Goal: Transaction & Acquisition: Obtain resource

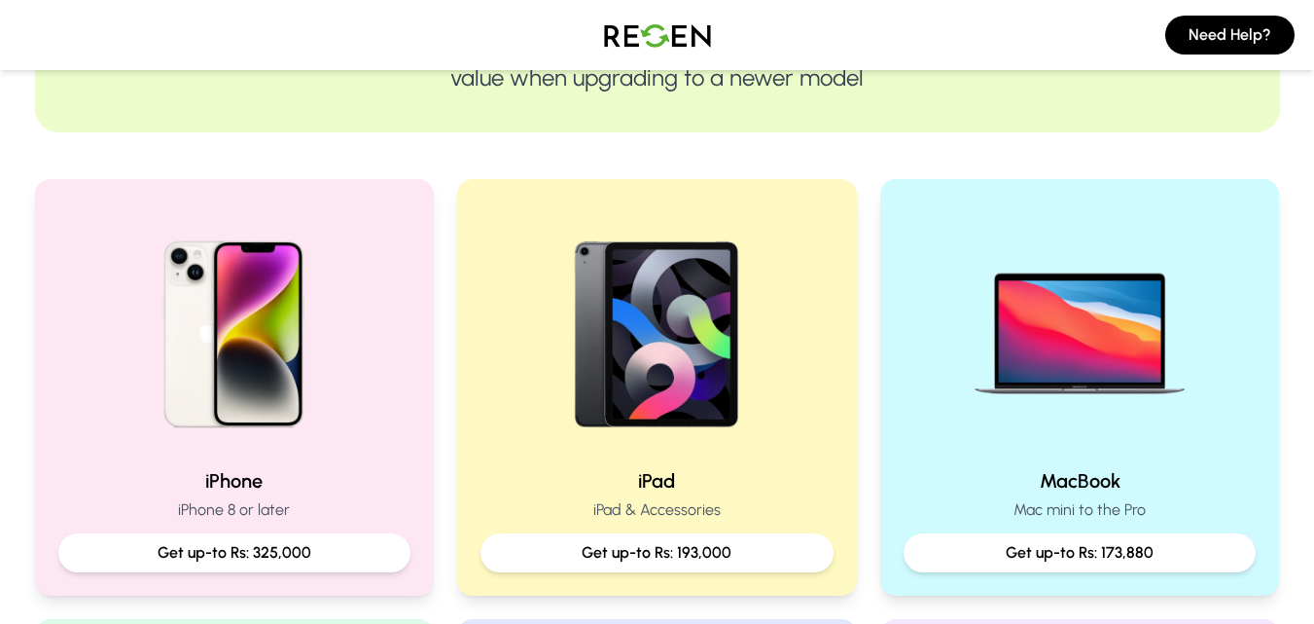
scroll to position [376, 0]
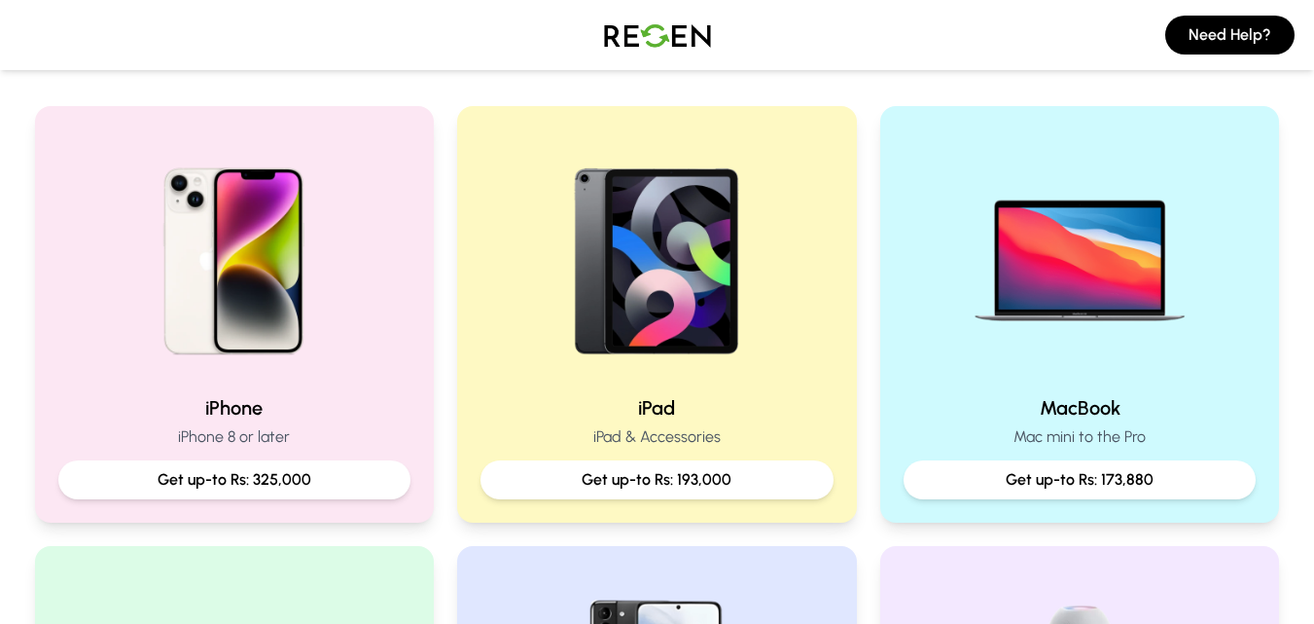
click at [262, 448] on p "iPhone 8 or later" at bounding box center [234, 436] width 353 height 23
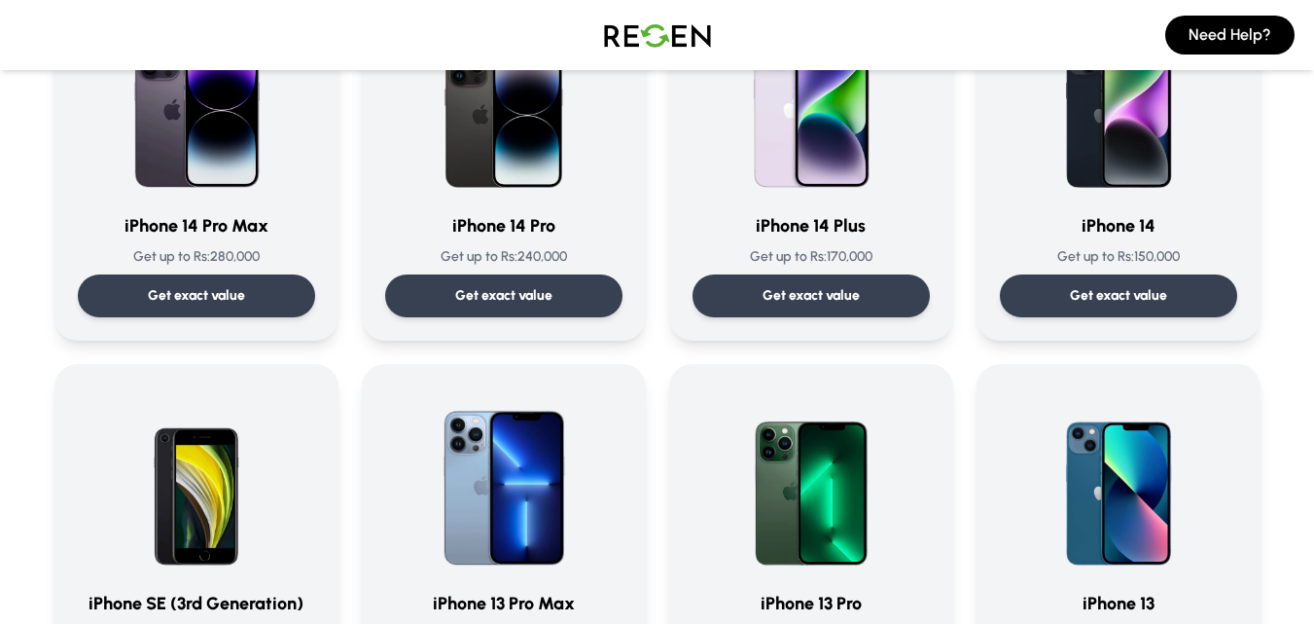
scroll to position [632, 0]
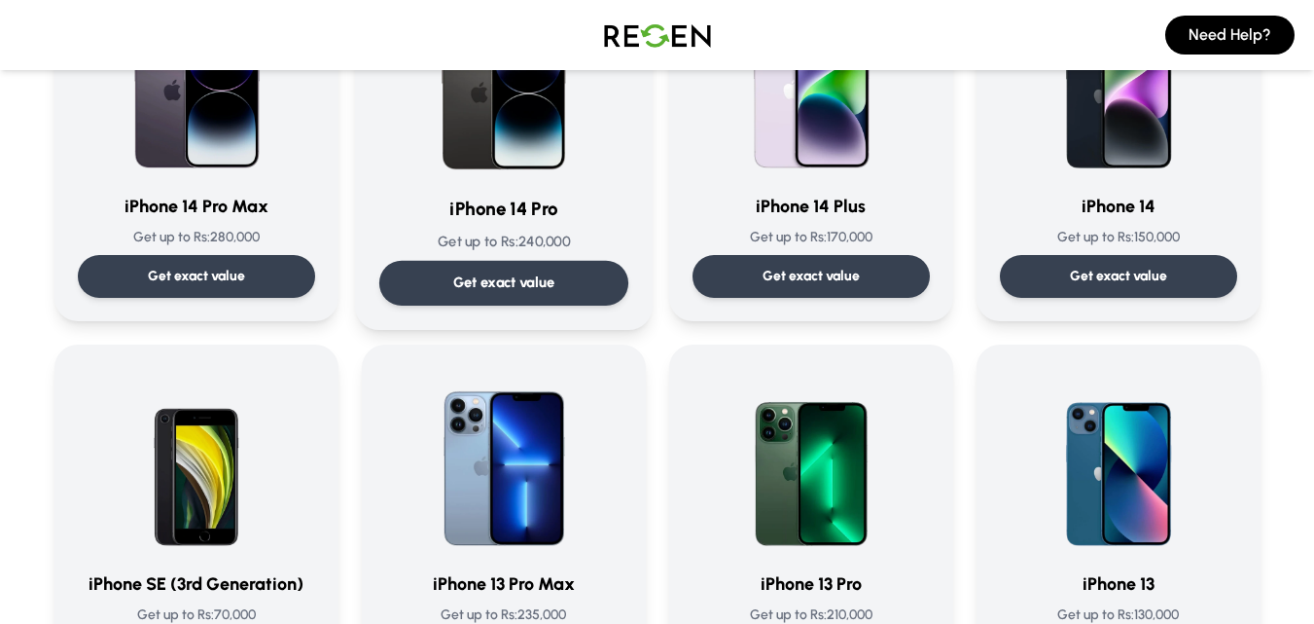
click at [519, 271] on div "Get exact value" at bounding box center [502, 283] width 249 height 45
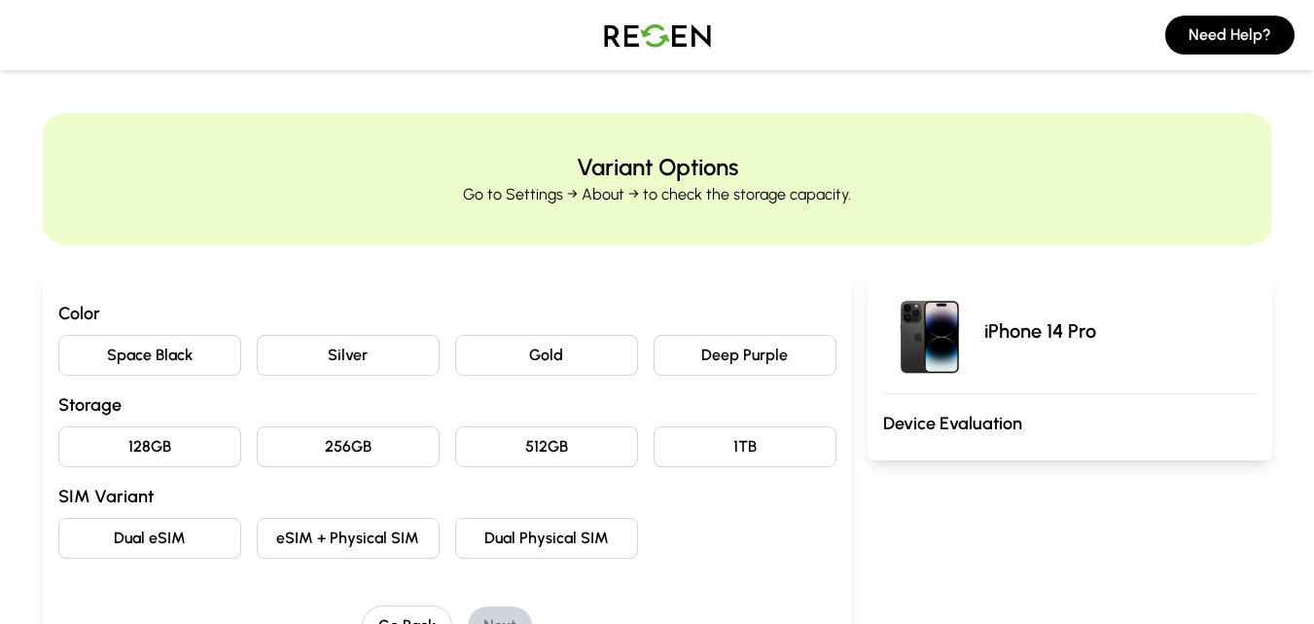
click at [685, 359] on button "Deep Purple" at bounding box center [745, 355] width 183 height 41
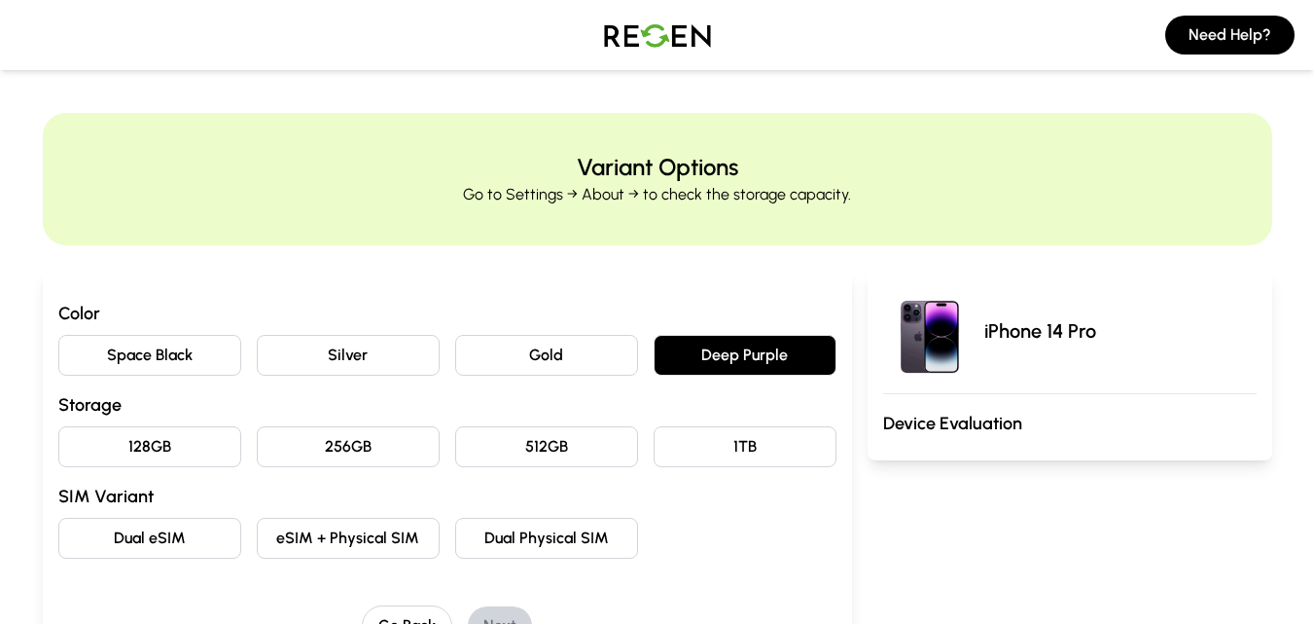
click at [224, 453] on button "128GB" at bounding box center [149, 446] width 183 height 41
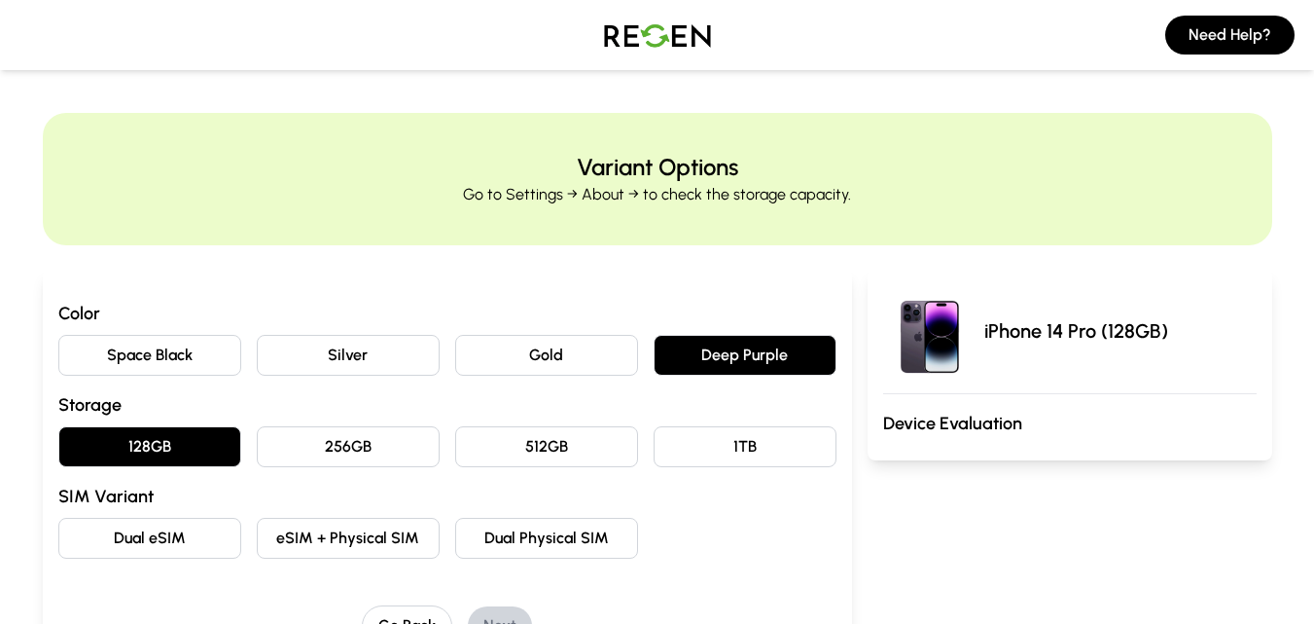
click at [339, 528] on button "eSIM + Physical SIM" at bounding box center [348, 537] width 183 height 41
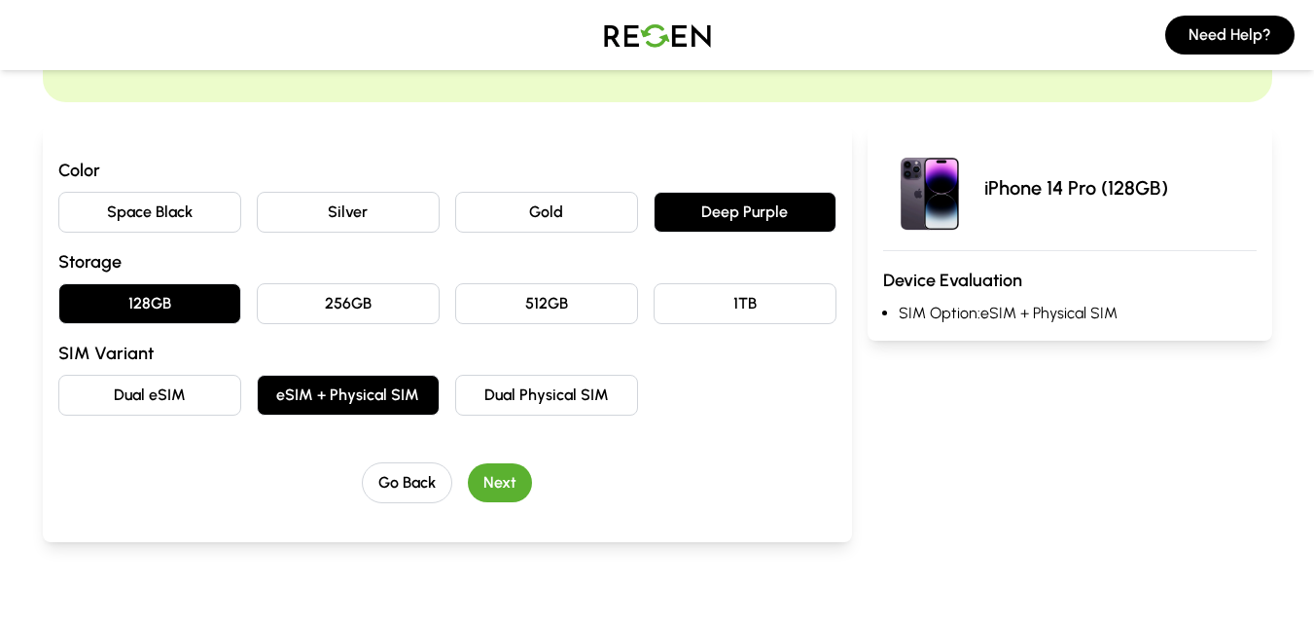
scroll to position [241, 0]
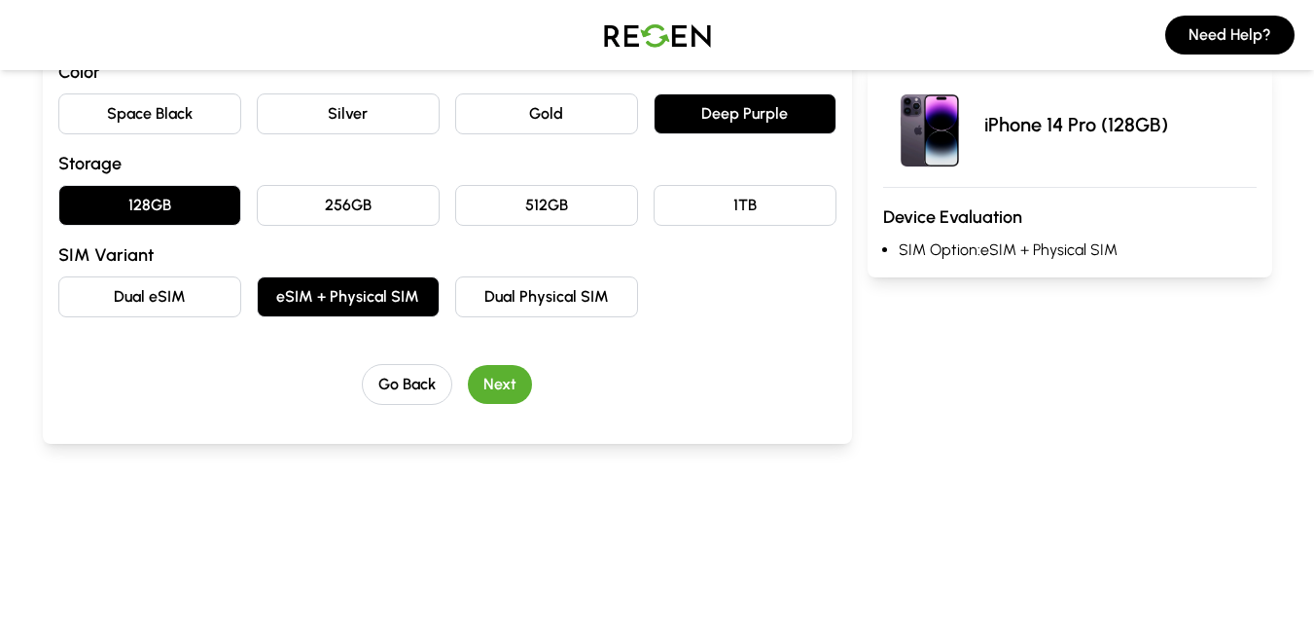
click at [505, 377] on button "Next" at bounding box center [500, 384] width 64 height 39
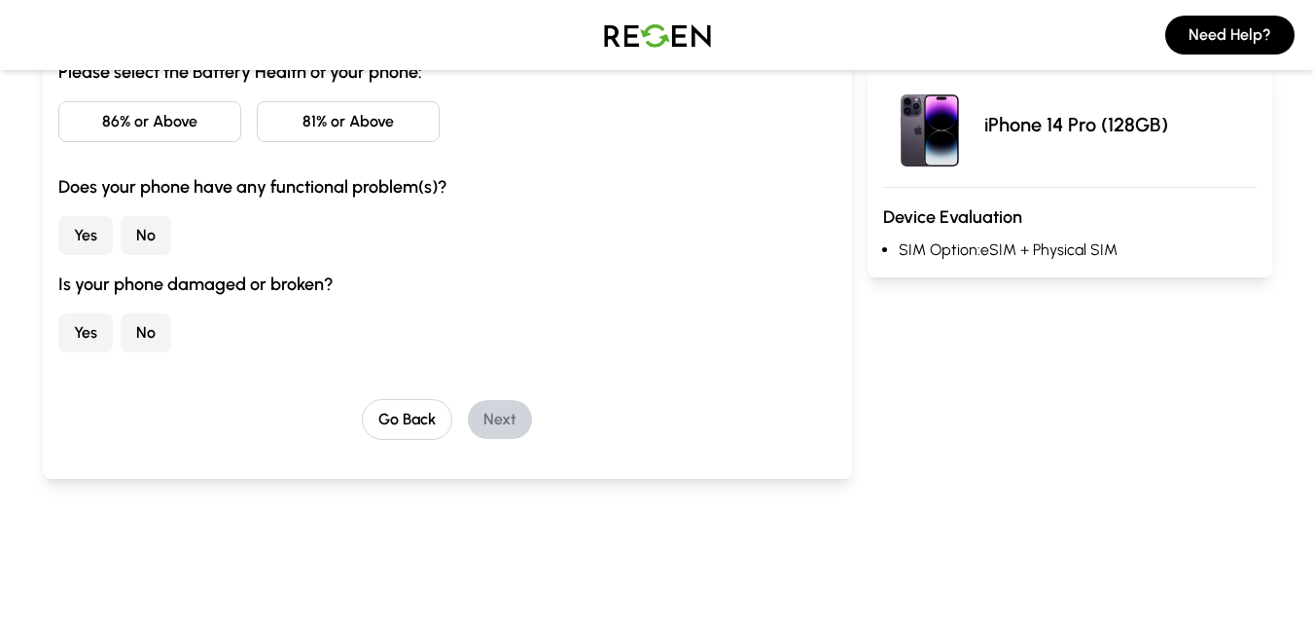
click at [118, 126] on button "86% or Above" at bounding box center [149, 121] width 183 height 41
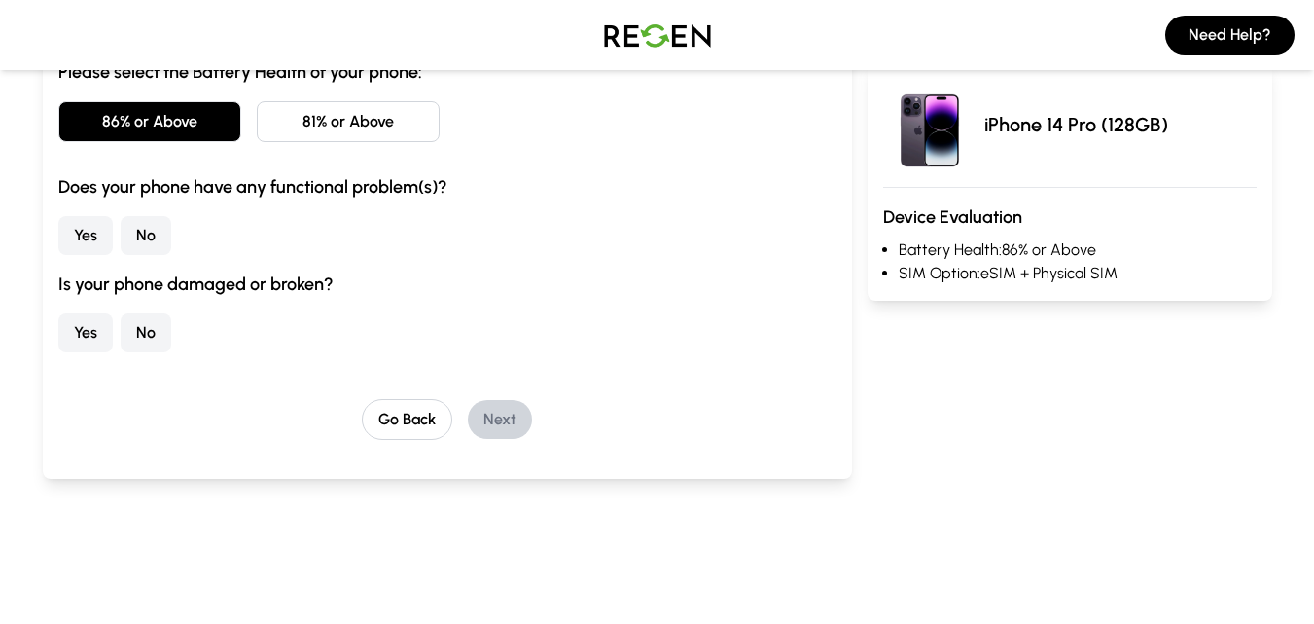
click at [98, 235] on button "Yes" at bounding box center [85, 235] width 54 height 39
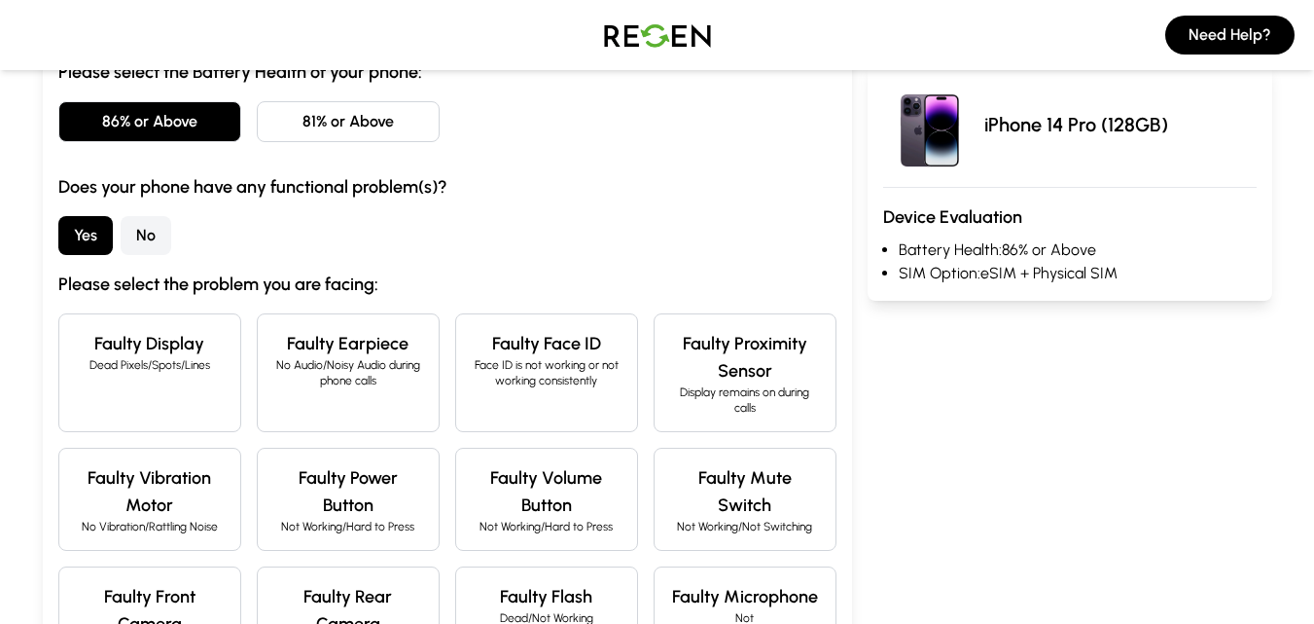
click at [146, 235] on button "No" at bounding box center [146, 235] width 51 height 39
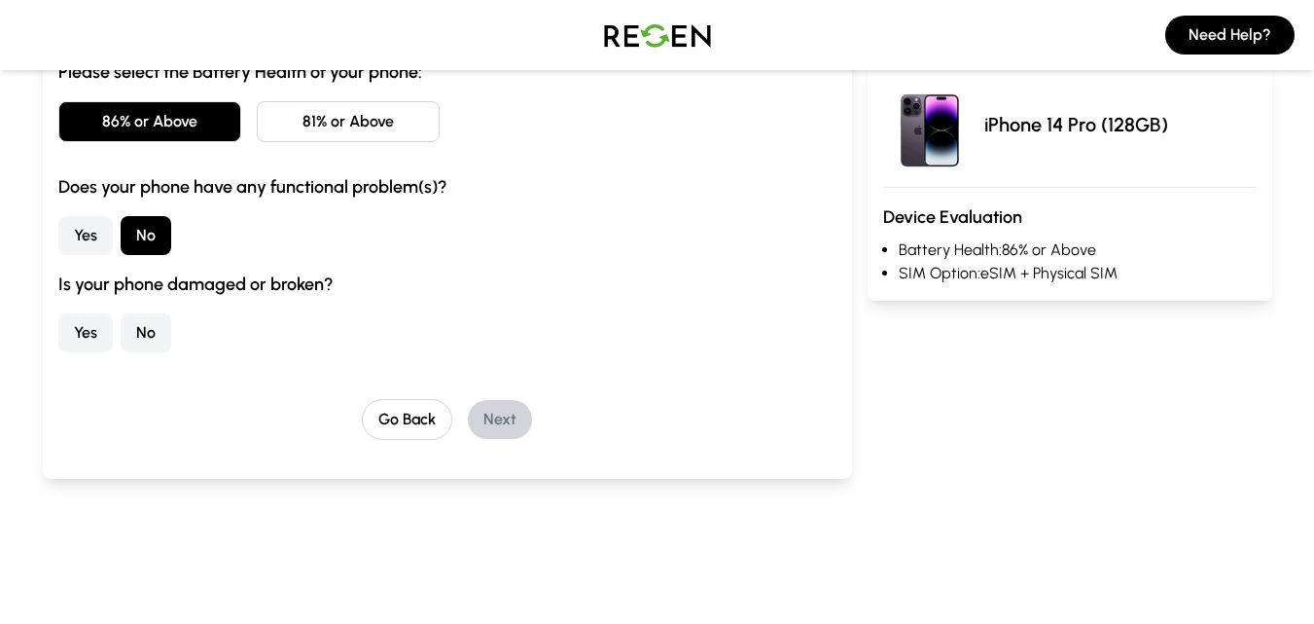
click at [152, 337] on button "No" at bounding box center [146, 332] width 51 height 39
click at [507, 413] on button "Next" at bounding box center [500, 419] width 64 height 39
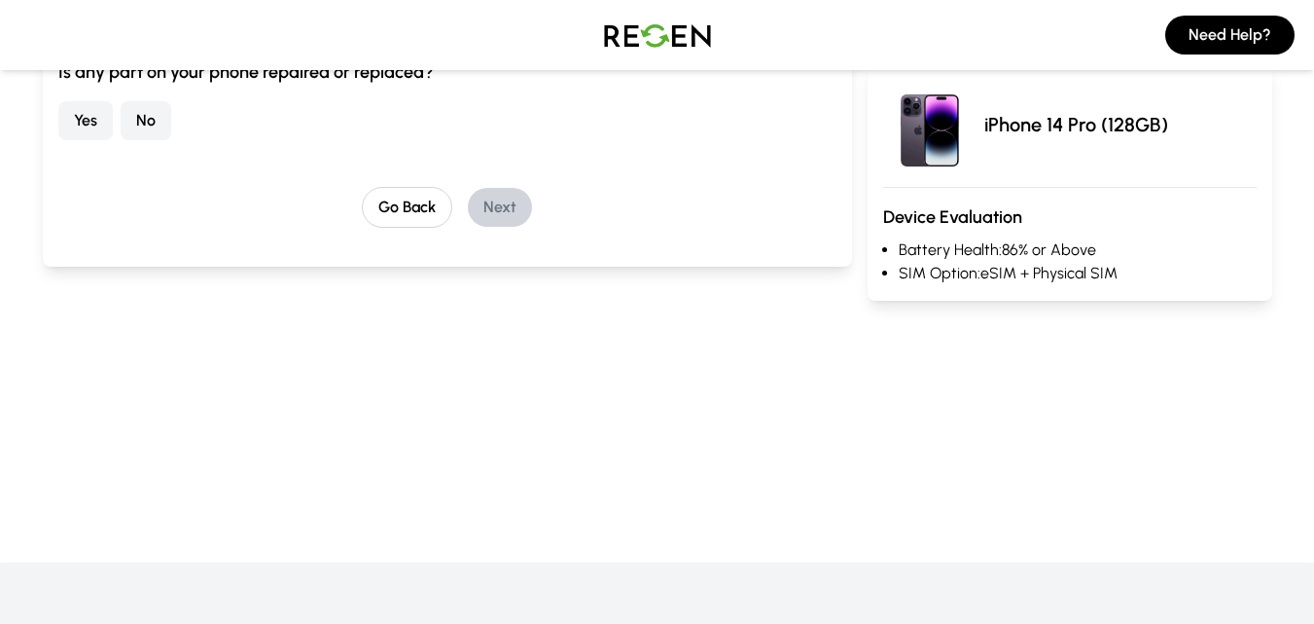
click at [141, 123] on button "No" at bounding box center [146, 120] width 51 height 39
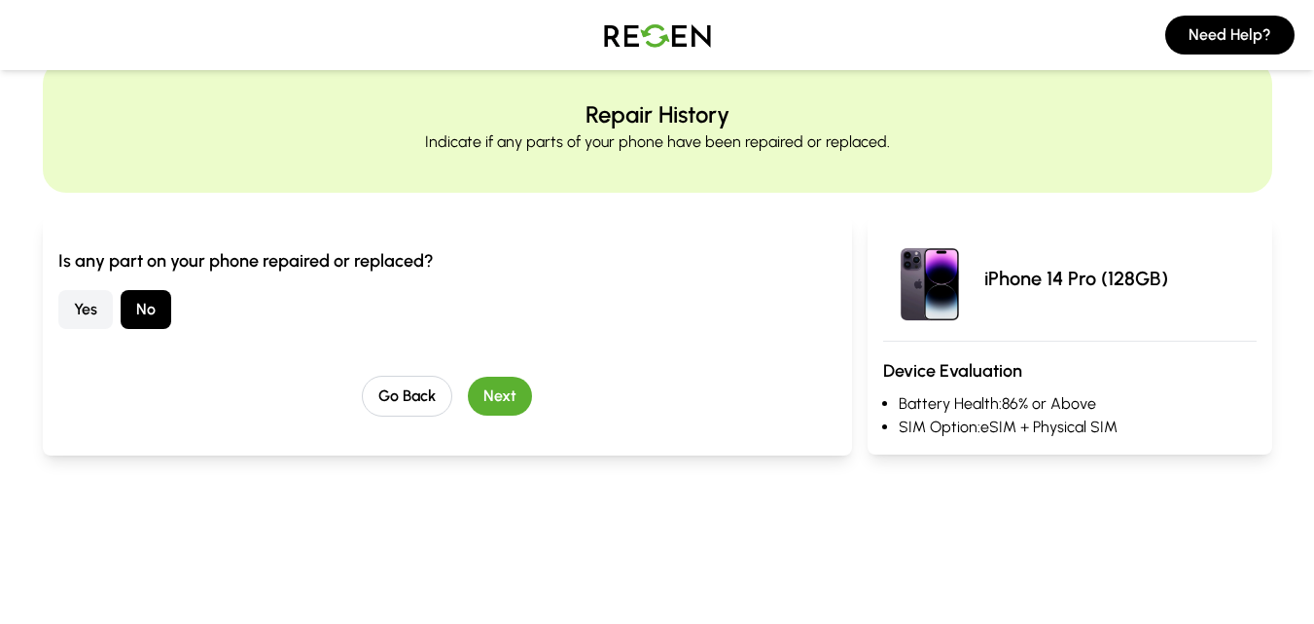
scroll to position [0, 0]
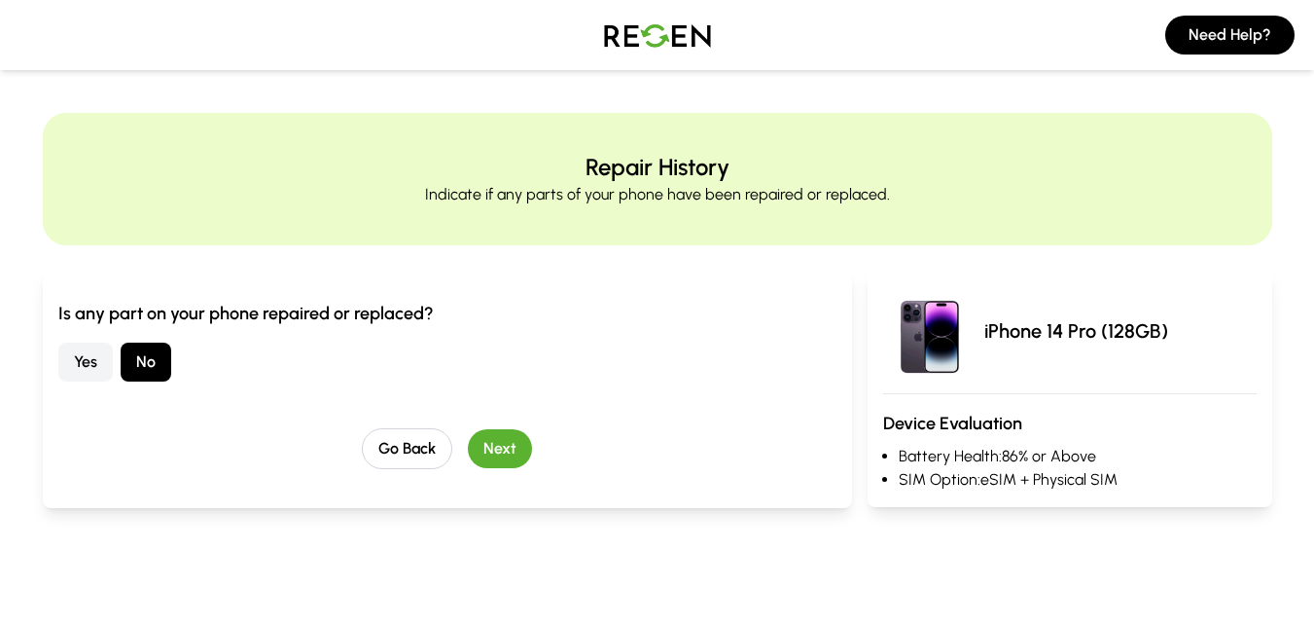
click at [519, 435] on button "Next" at bounding box center [500, 448] width 64 height 39
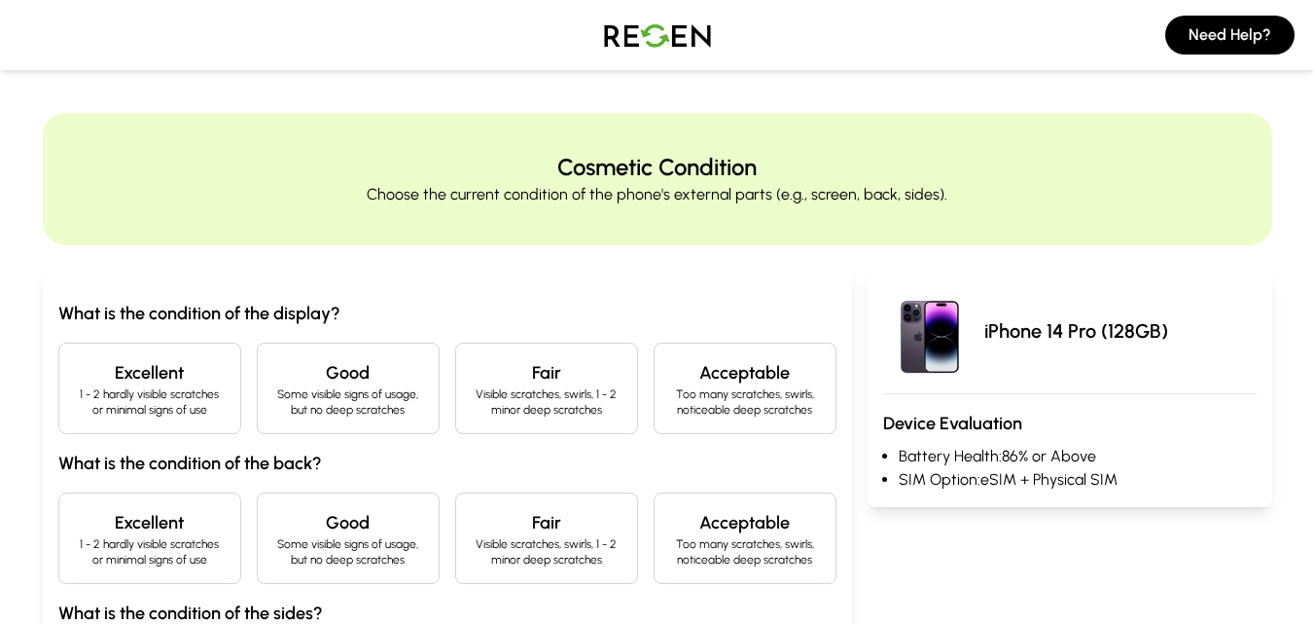
click at [198, 339] on div "What is the condition of the display? Excellent 1 - 2 hardly visible scratches …" at bounding box center [447, 517] width 778 height 434
click at [170, 383] on h4 "Excellent" at bounding box center [150, 372] width 150 height 27
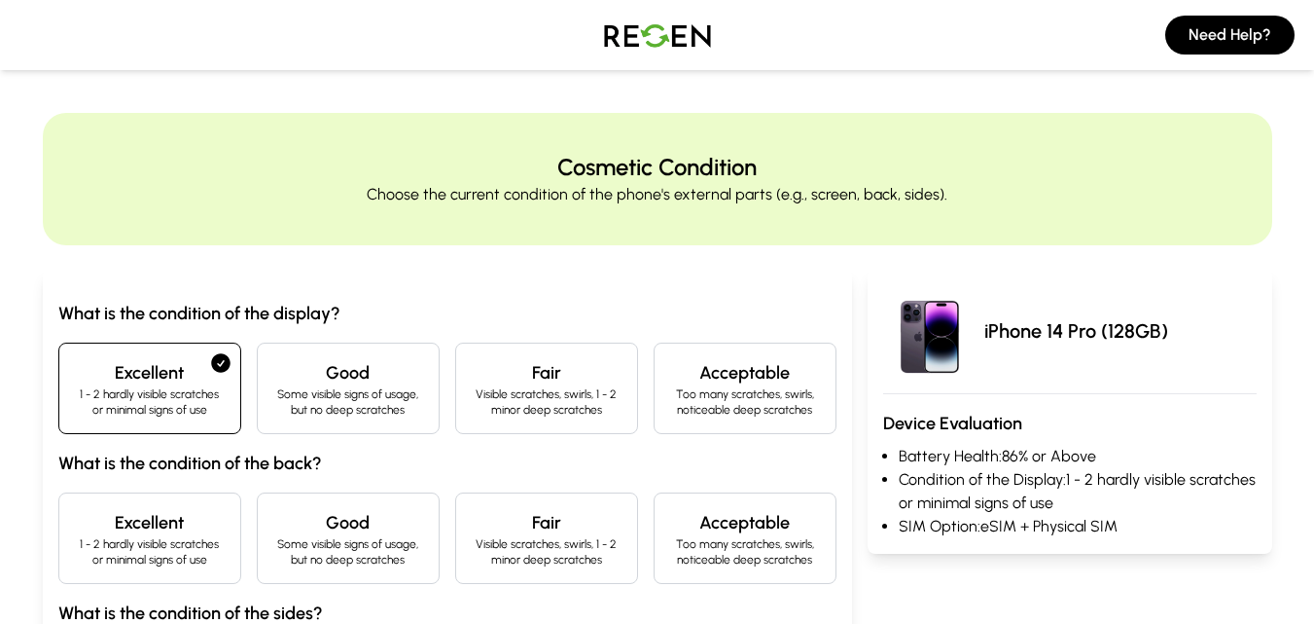
click at [165, 532] on h4 "Excellent" at bounding box center [150, 522] width 150 height 27
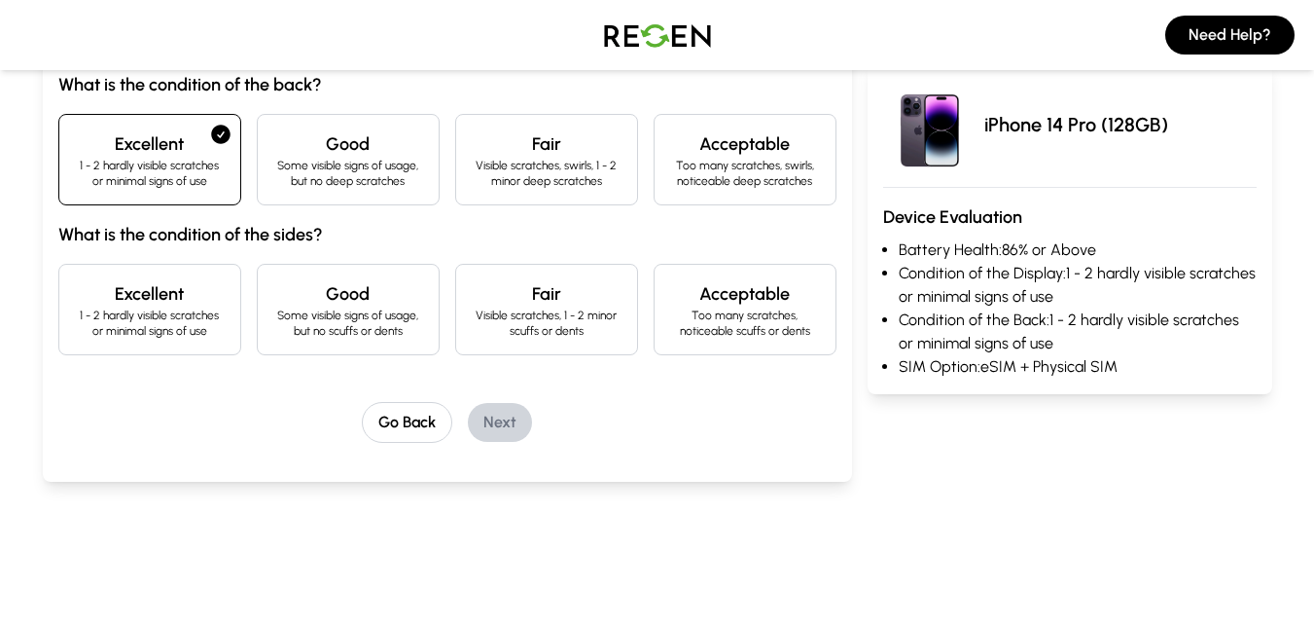
scroll to position [507, 0]
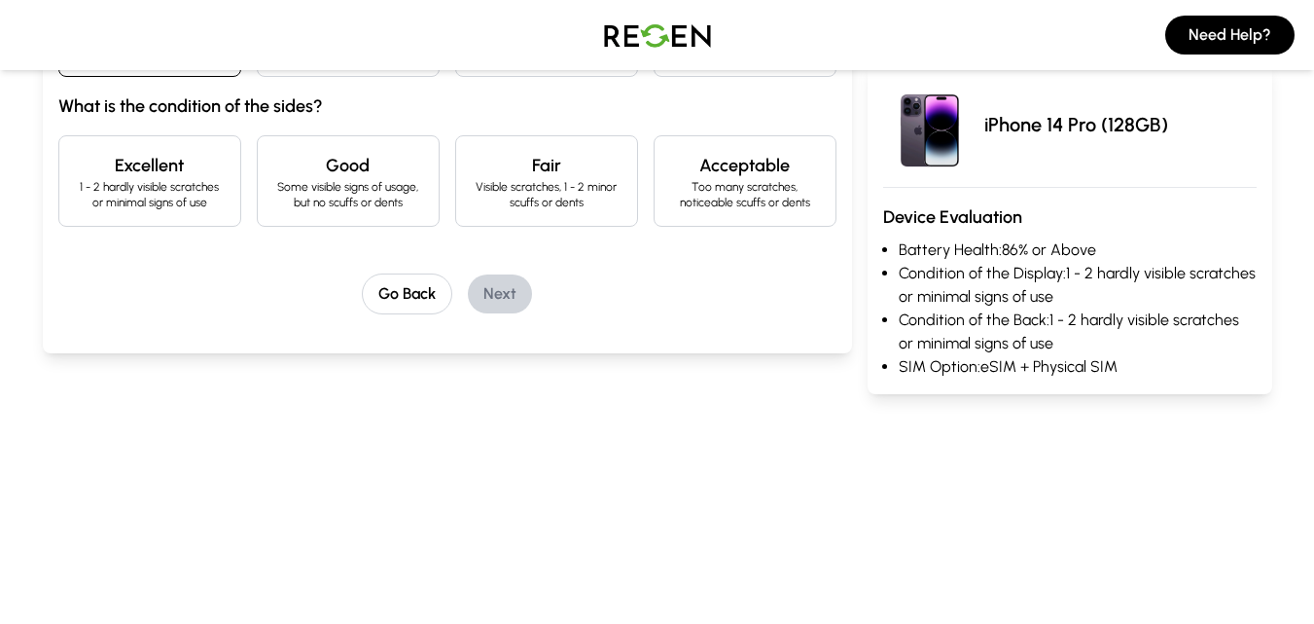
click at [166, 174] on h4 "Excellent" at bounding box center [150, 165] width 150 height 27
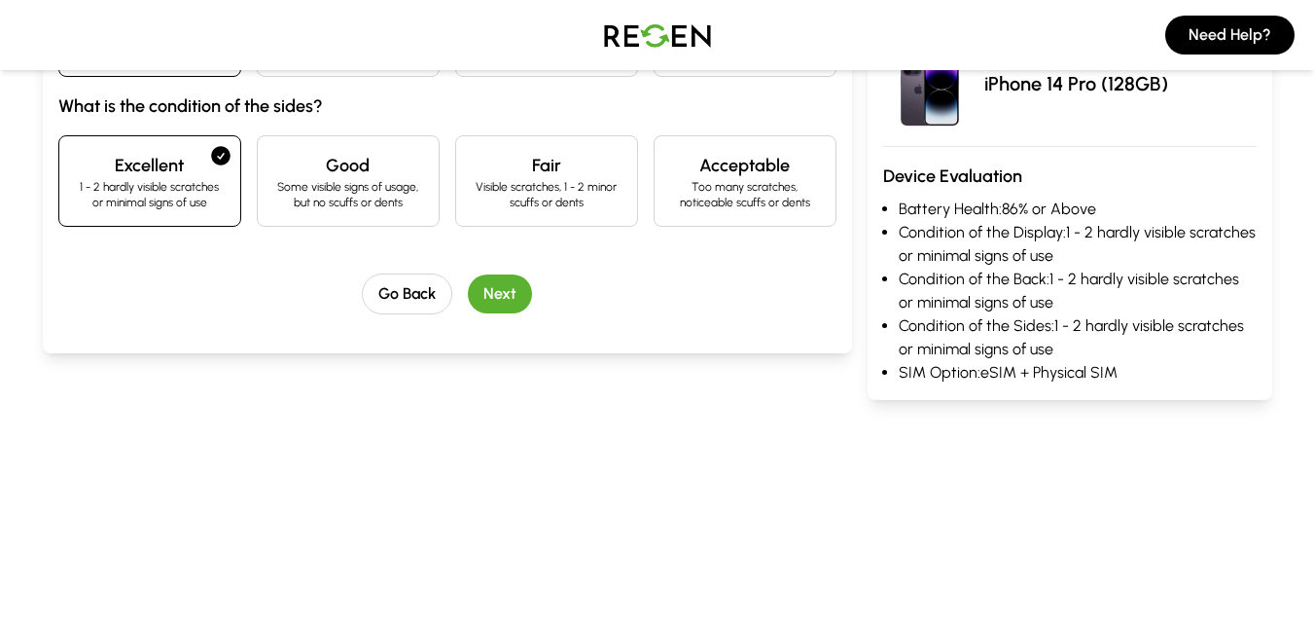
click at [527, 296] on button "Next" at bounding box center [500, 293] width 64 height 39
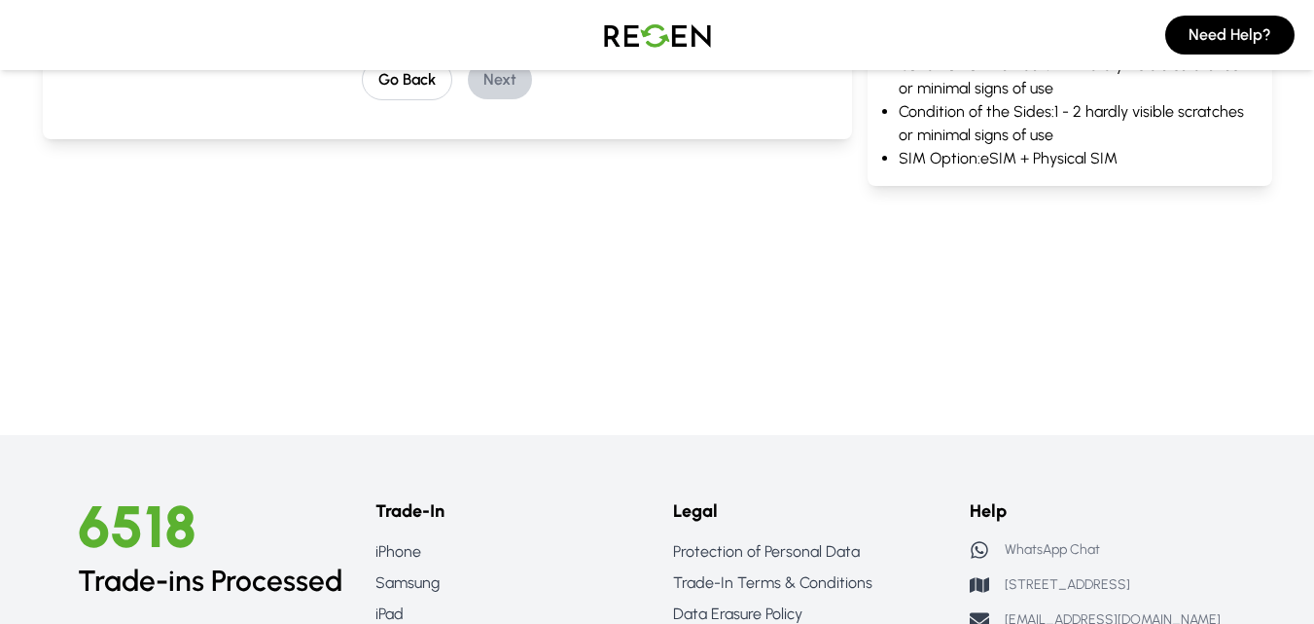
scroll to position [293, 0]
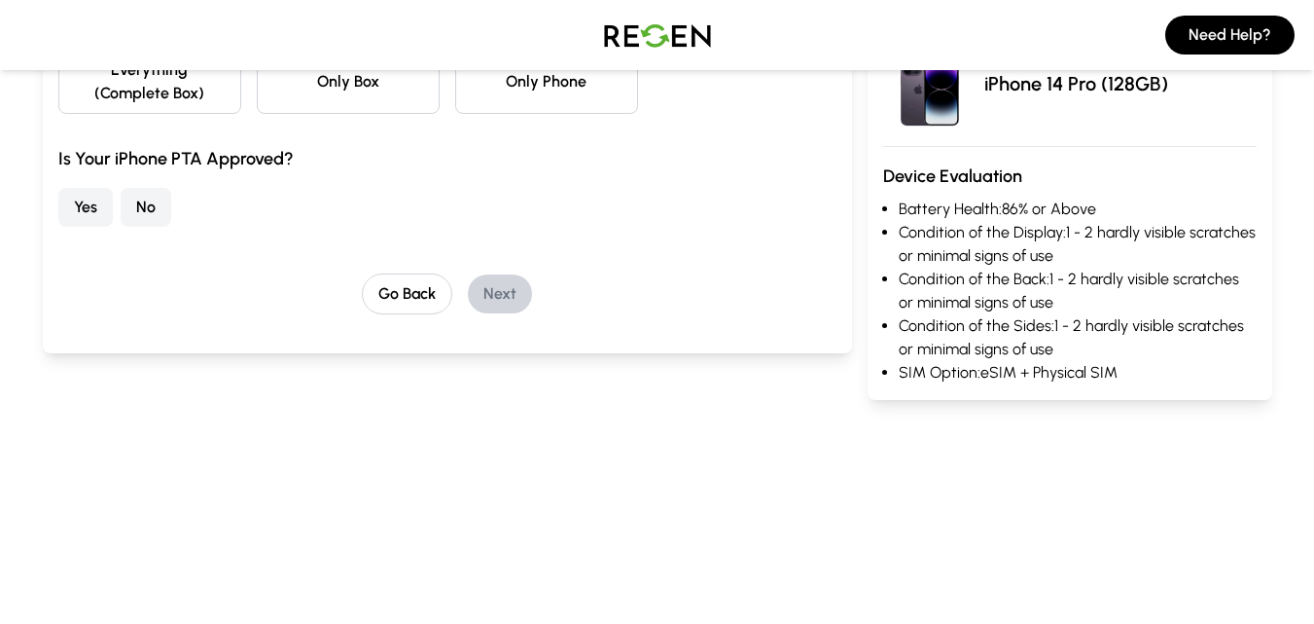
click at [144, 209] on button "No" at bounding box center [146, 207] width 51 height 39
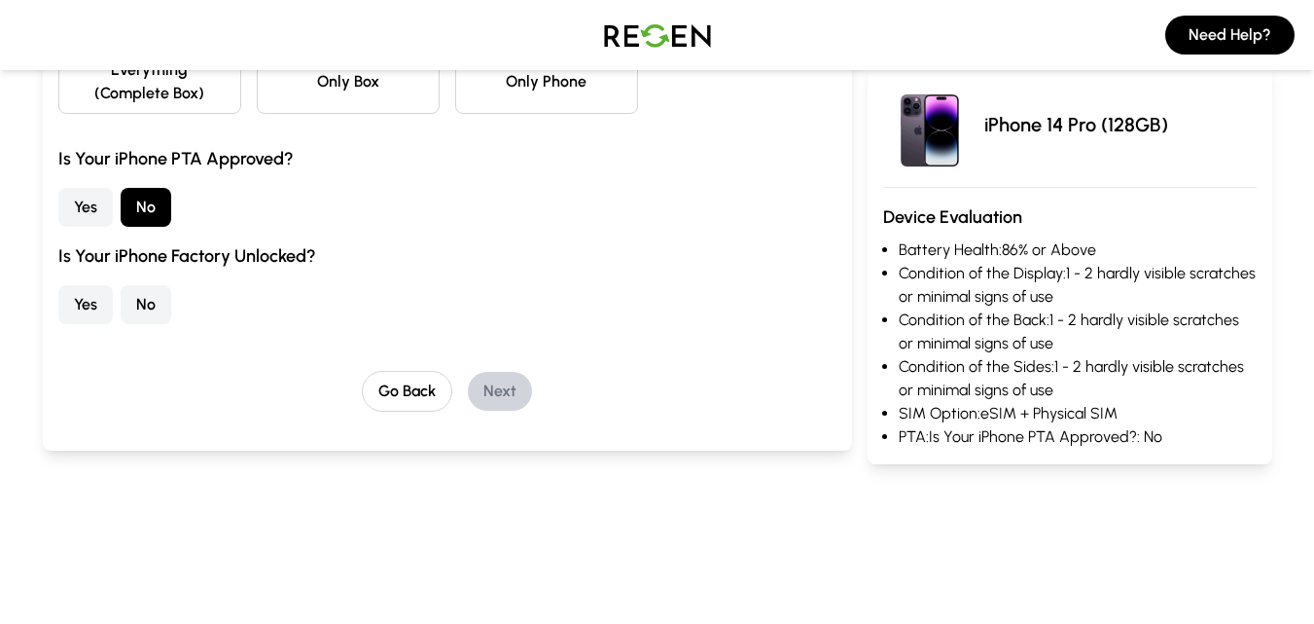
click at [180, 79] on button "Everything (Complete Box)" at bounding box center [149, 82] width 183 height 64
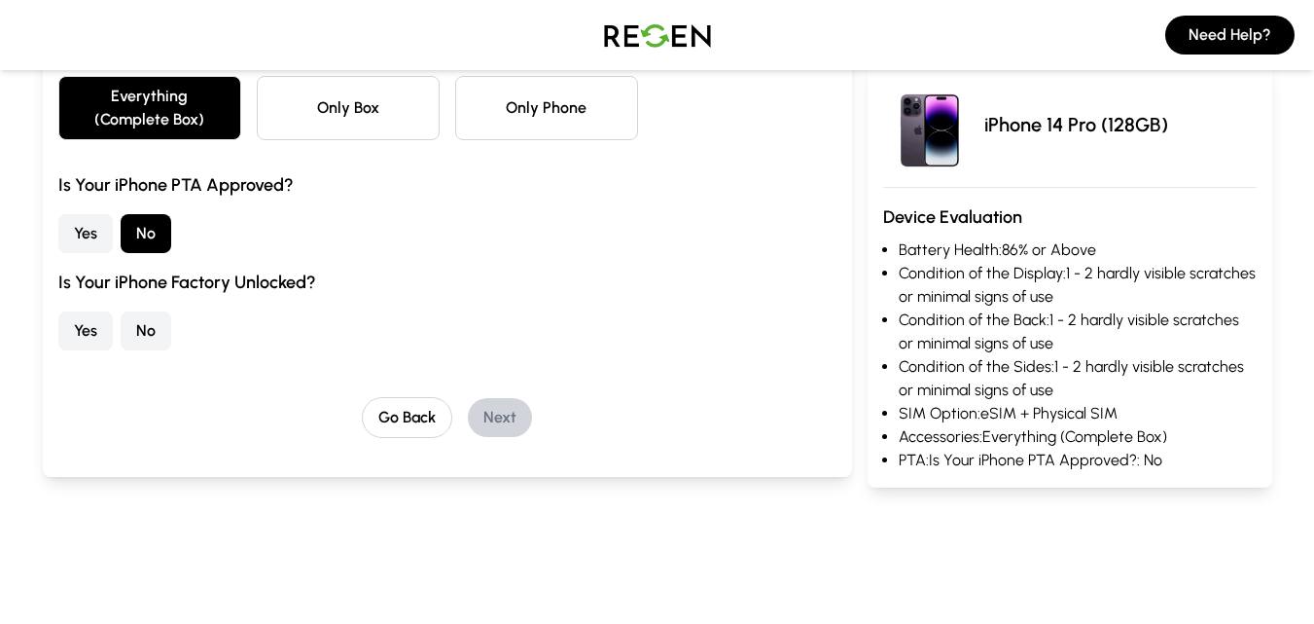
scroll to position [312, 0]
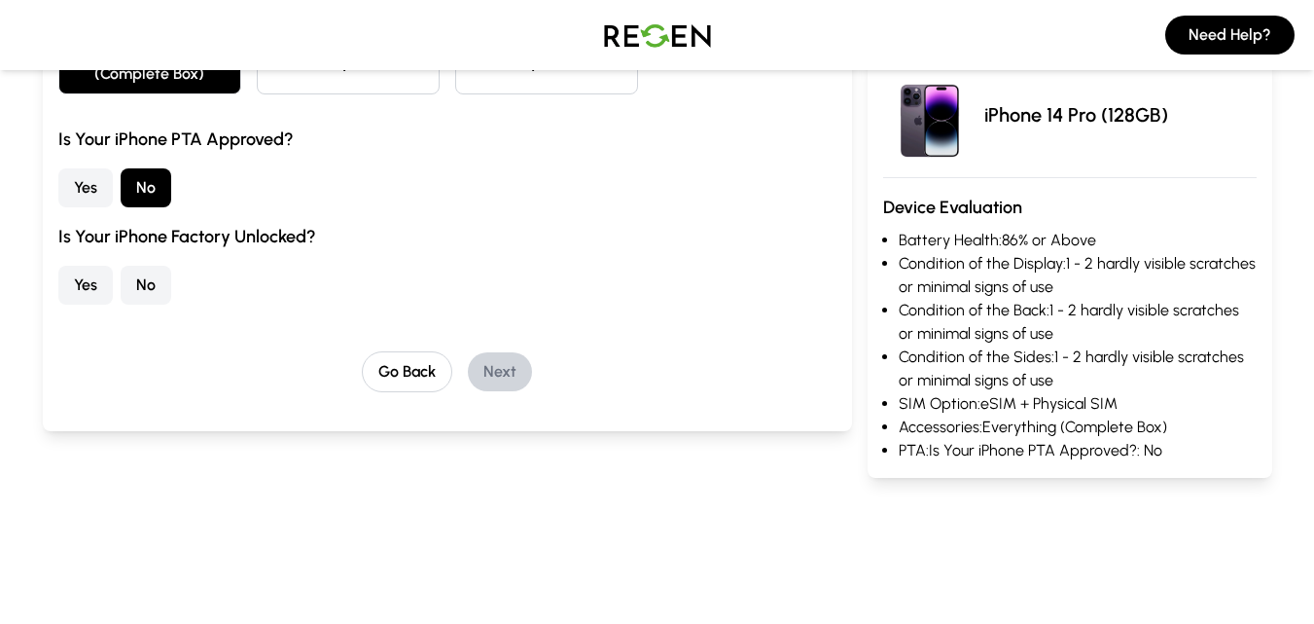
click at [85, 281] on button "Yes" at bounding box center [85, 285] width 54 height 39
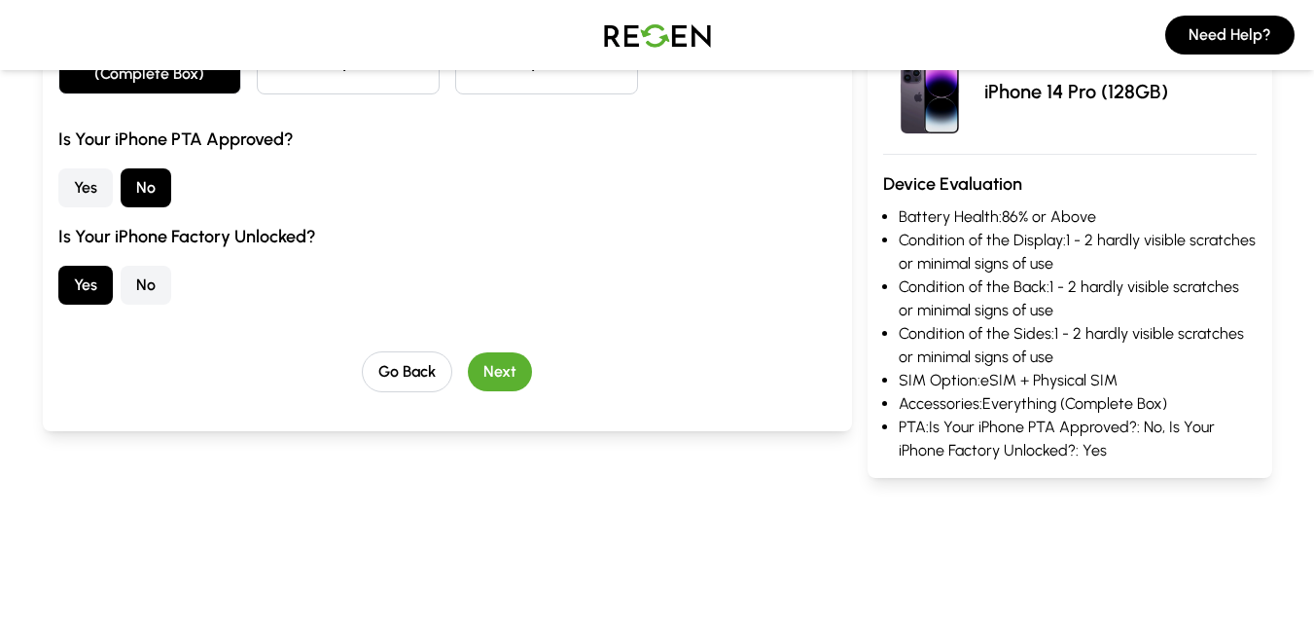
click at [488, 364] on button "Next" at bounding box center [500, 371] width 64 height 39
